Goal: Transaction & Acquisition: Purchase product/service

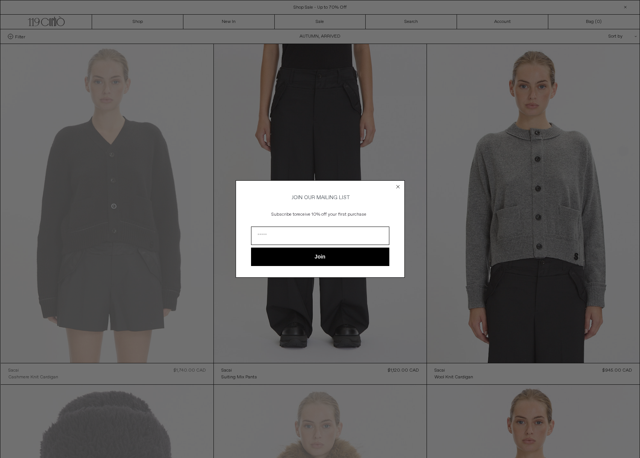
click at [398, 186] on circle "Close dialog" at bounding box center [397, 186] width 7 height 7
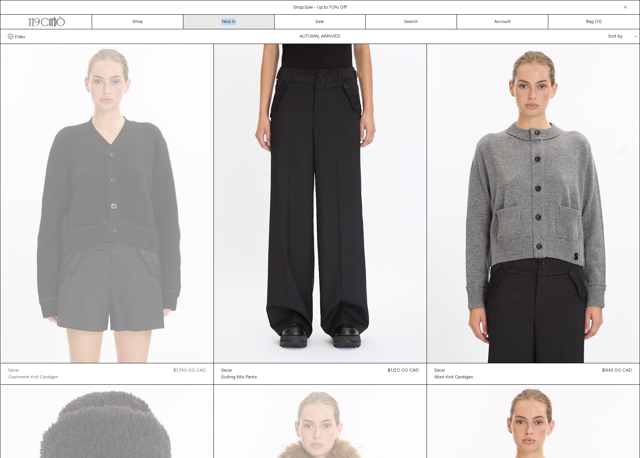
click at [227, 21] on link "New In" at bounding box center [228, 22] width 91 height 14
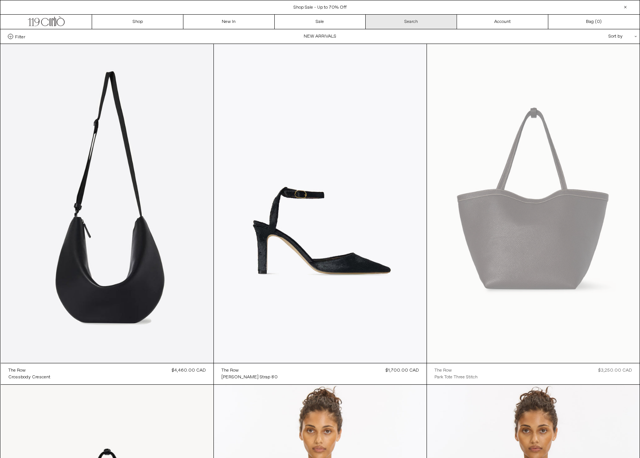
click at [408, 23] on link "Search" at bounding box center [410, 22] width 91 height 14
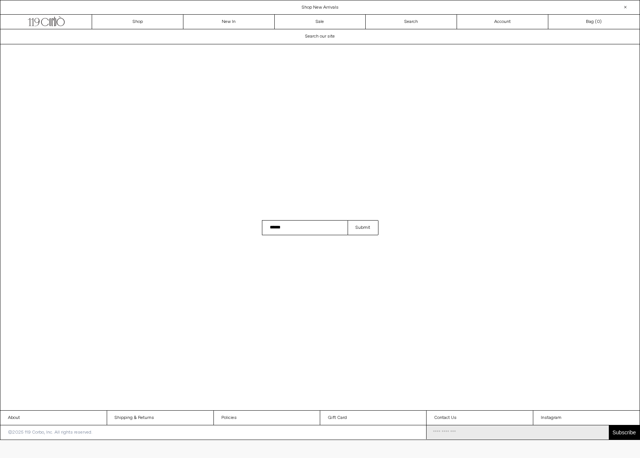
type input "******"
click at [363, 227] on button "Submit" at bounding box center [362, 227] width 30 height 15
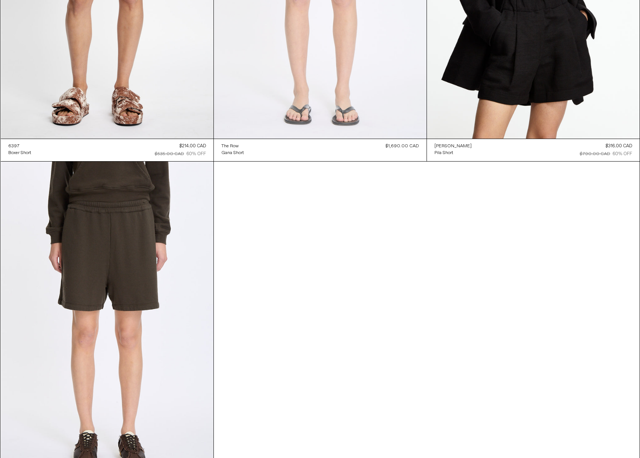
scroll to position [1072, 0]
